Goal: Navigation & Orientation: Go to known website

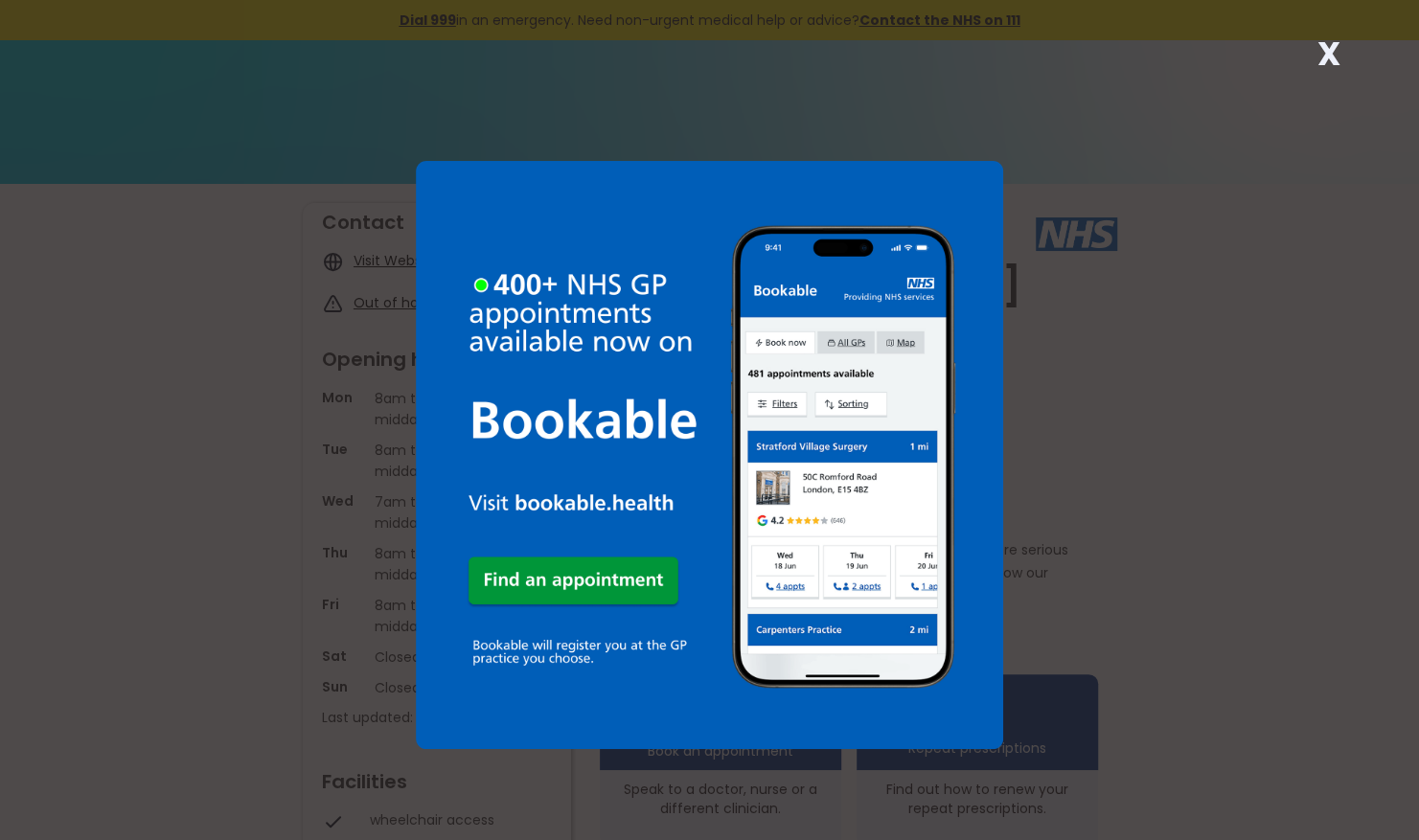
scroll to position [308, 0]
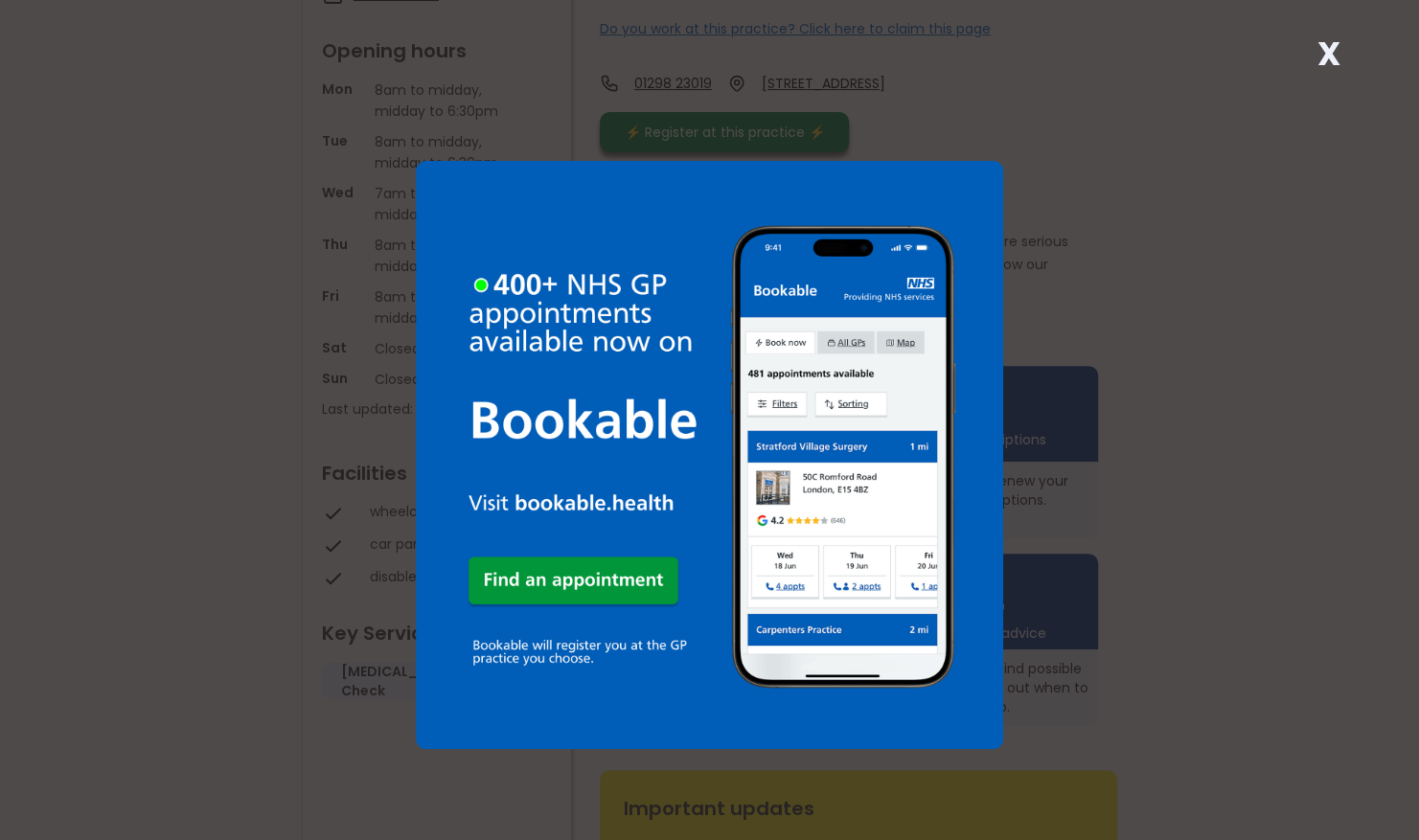
click at [1329, 66] on strong "X" at bounding box center [1329, 54] width 23 height 46
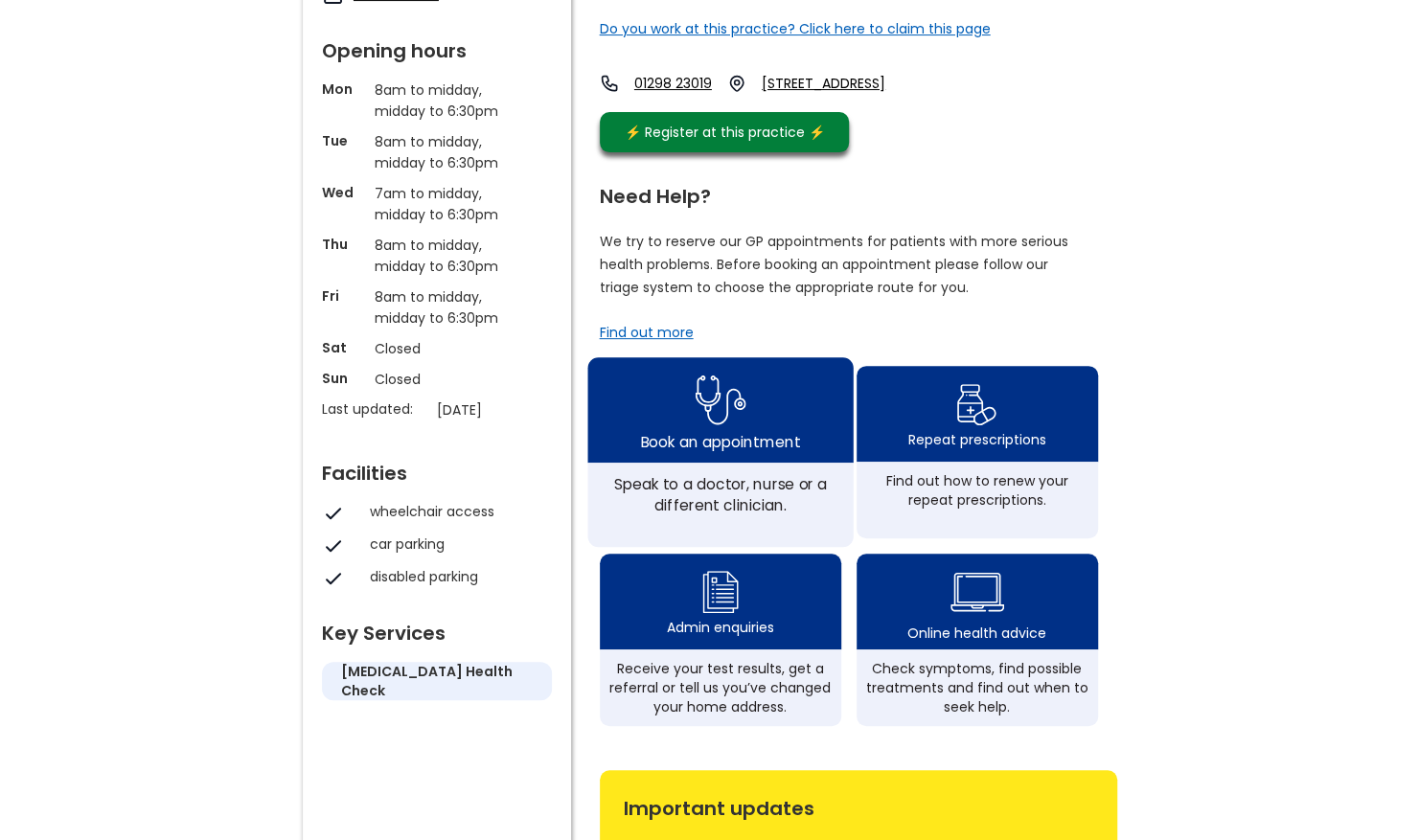
scroll to position [0, 0]
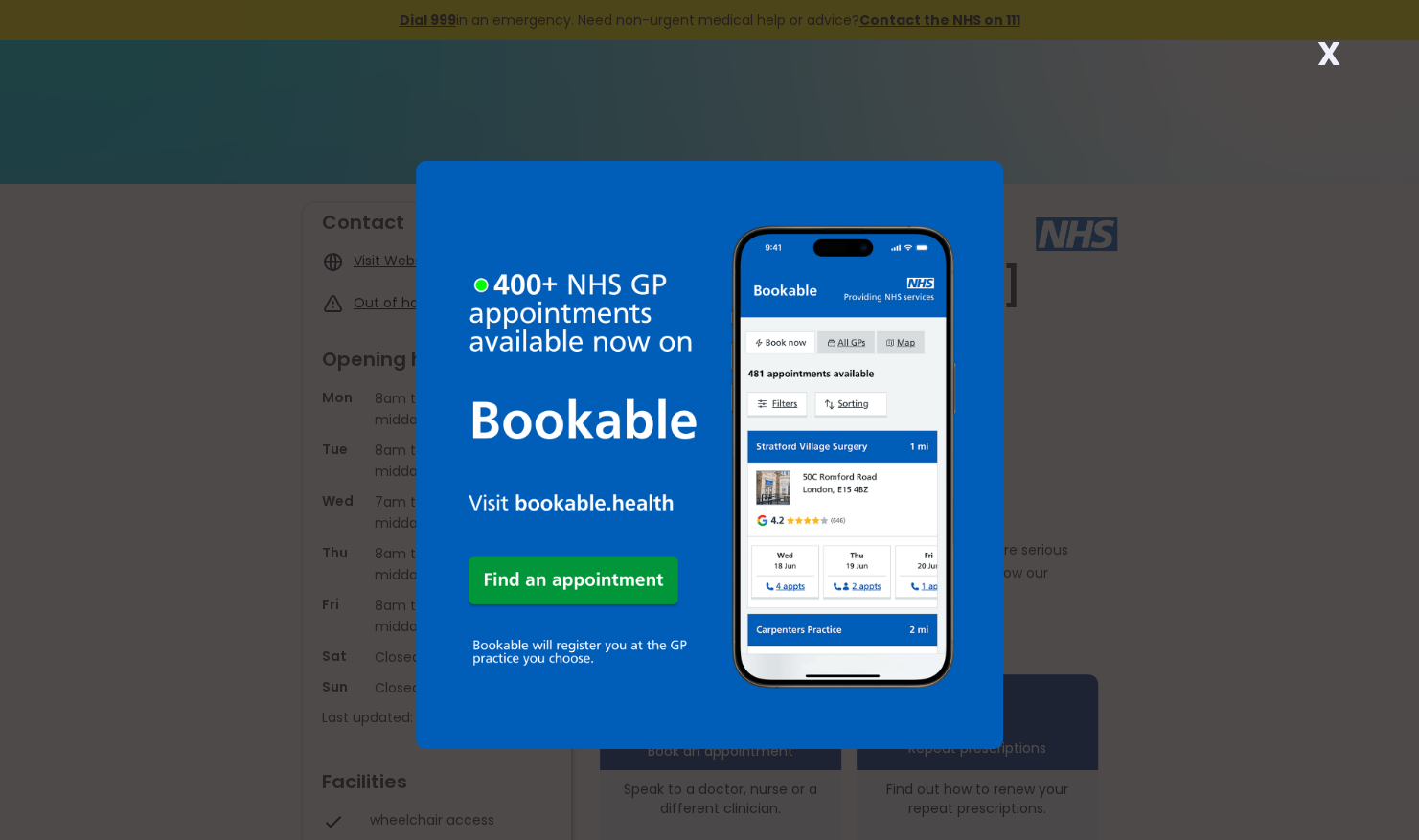
click at [1330, 52] on strong "X" at bounding box center [1329, 54] width 23 height 46
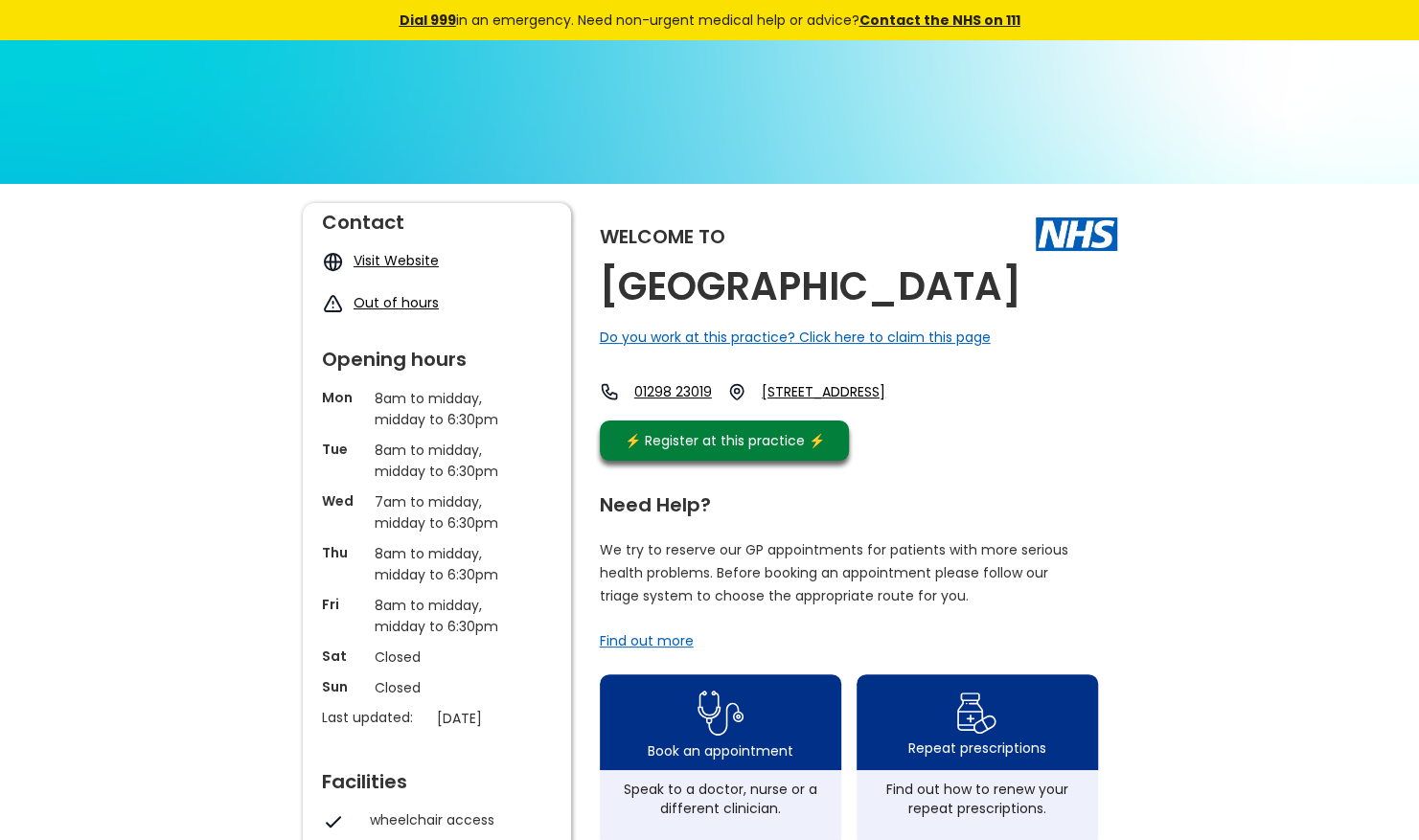
click at [390, 260] on link "Visit Website" at bounding box center [397, 259] width 86 height 19
